Goal: Understand process/instructions: Learn how to perform a task or action

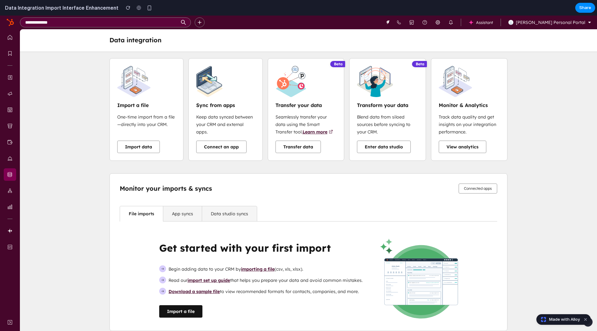
scroll to position [26, 0]
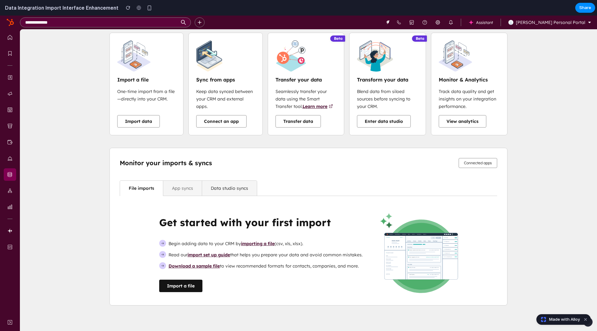
click at [182, 185] on i18n-string "App syncs" at bounding box center [182, 188] width 21 height 6
click at [221, 190] on link "Data studio syncs" at bounding box center [229, 188] width 55 height 15
click at [479, 164] on link "Connected apps" at bounding box center [478, 163] width 39 height 10
click at [463, 119] on i18n-string "View analytics" at bounding box center [463, 122] width 32 height 6
drag, startPoint x: 158, startPoint y: 243, endPoint x: 204, endPoint y: 248, distance: 46.0
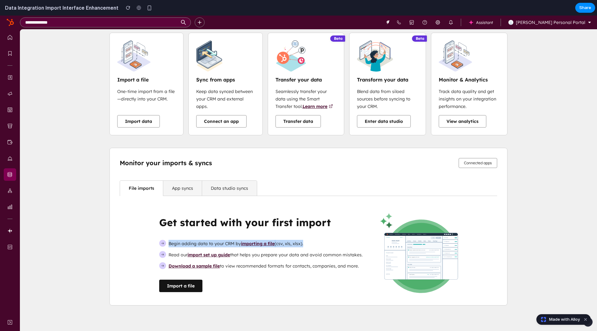
click at [204, 248] on div "File imports App syncs Data studio syncs More Get started with your first impor…" at bounding box center [309, 242] width 398 height 125
click at [204, 248] on ul "Begin adding data to your CRM by importing a file (csv, xls, xlsx). Read our im…" at bounding box center [260, 255] width 203 height 30
click at [247, 266] on span "Download a sample file to view recommended formats for contacts, companies, and…" at bounding box center [264, 266] width 190 height 6
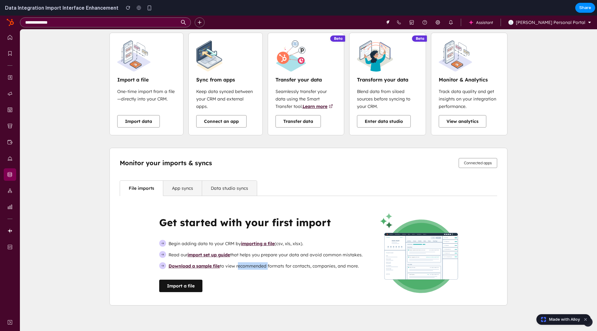
click at [247, 266] on span "Download a sample file to view recommended formats for contacts, companies, and…" at bounding box center [264, 266] width 190 height 6
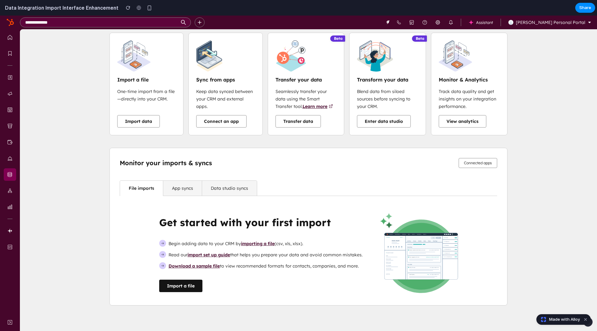
click at [251, 255] on span "Read our import set up guide that helps you prepare your data and avoid common …" at bounding box center [266, 255] width 194 height 6
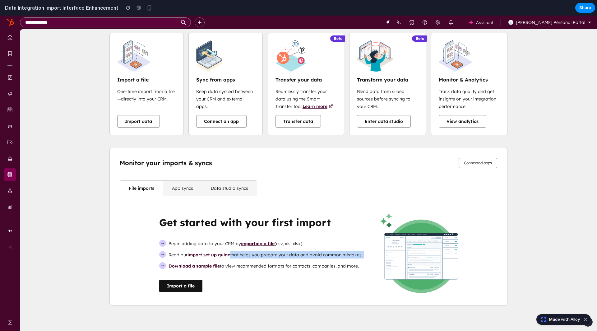
click at [251, 255] on span "Read our import set up guide that helps you prepare your data and avoid common …" at bounding box center [266, 255] width 194 height 6
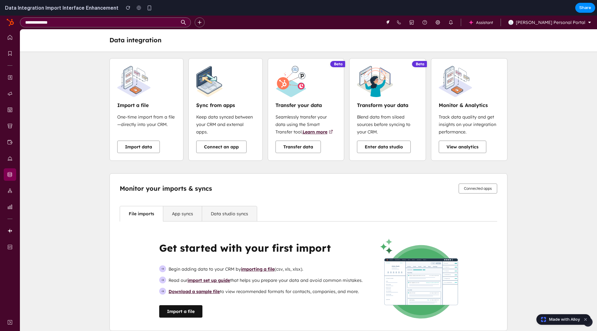
click at [237, 79] on div "Sync from apps Keep data synced between your CRM and external apps. Connect an …" at bounding box center [225, 109] width 58 height 87
click at [241, 80] on div "Sync from apps Keep data synced between your CRM and external apps. Connect an …" at bounding box center [225, 109] width 58 height 87
